Goal: Navigation & Orientation: Go to known website

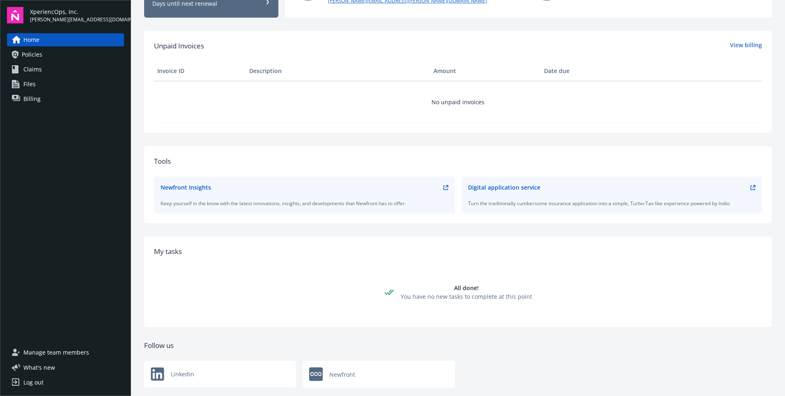
scroll to position [195, 0]
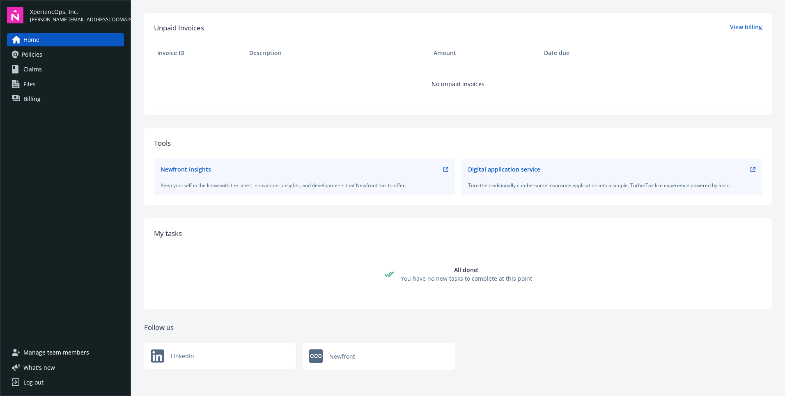
click at [187, 359] on div "Linkedin" at bounding box center [220, 356] width 152 height 27
